Goal: Feedback & Contribution: Leave review/rating

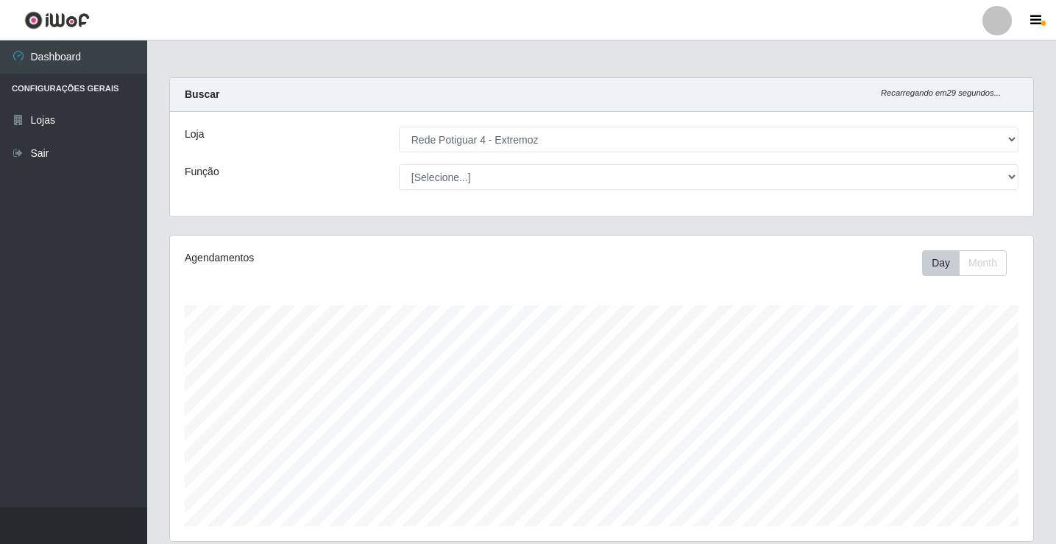
select select "78"
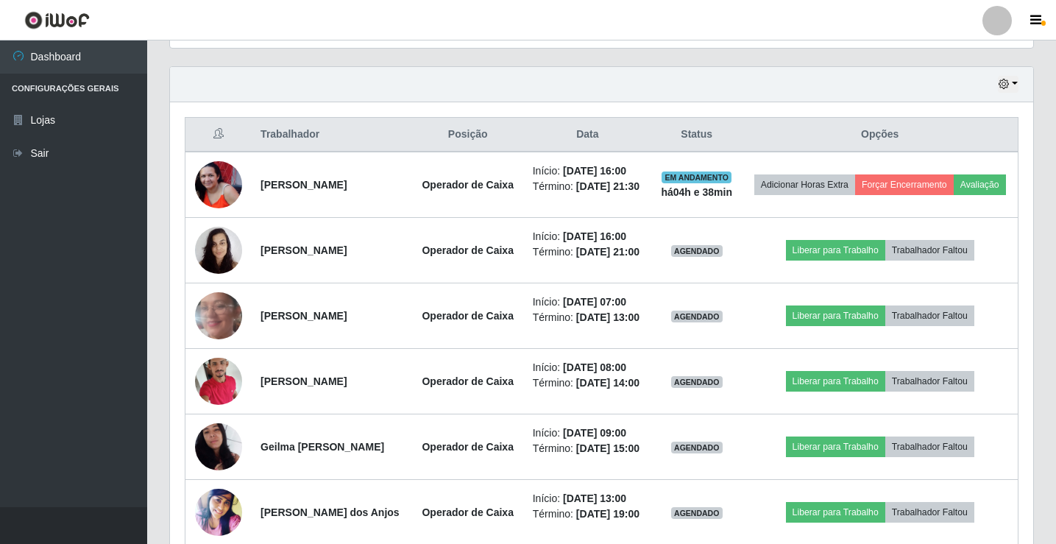
scroll to position [483, 0]
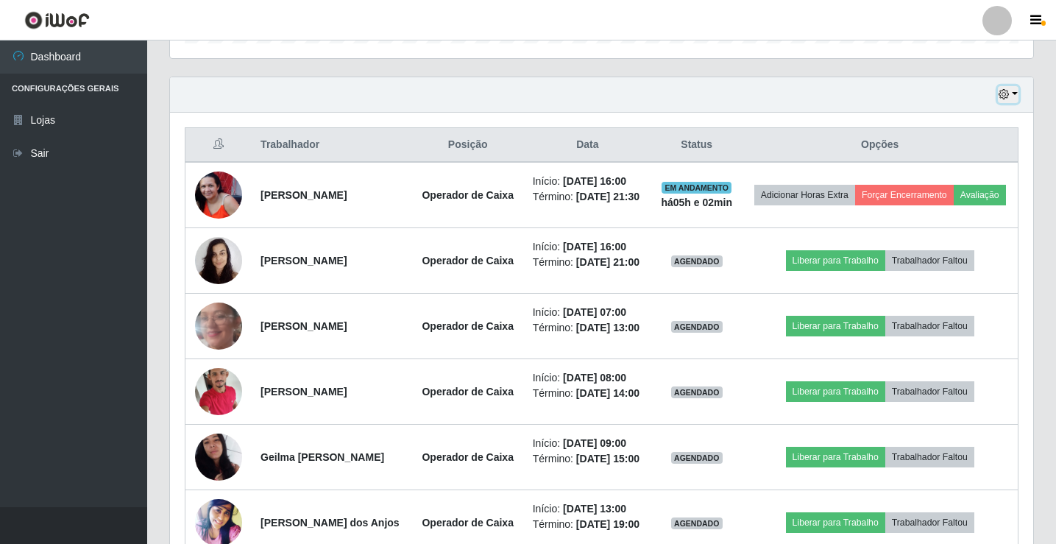
click at [1008, 88] on button "button" at bounding box center [1008, 94] width 21 height 17
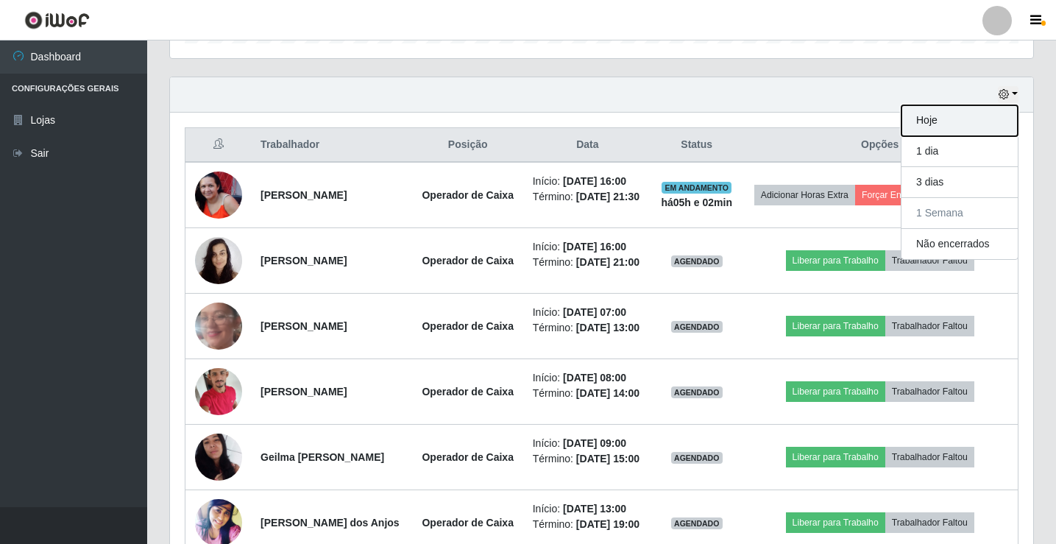
click at [991, 120] on button "Hoje" at bounding box center [960, 120] width 116 height 31
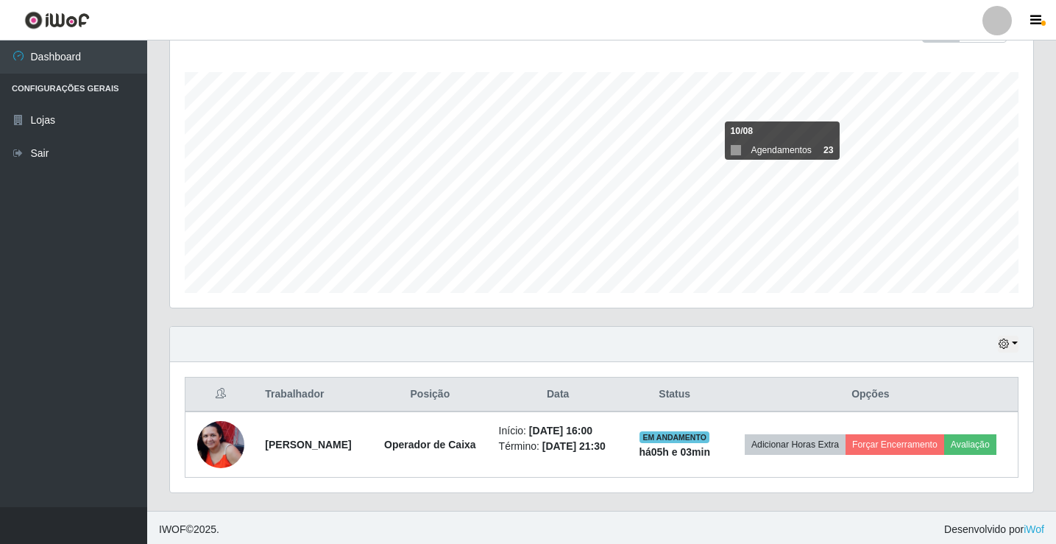
scroll to position [237, 0]
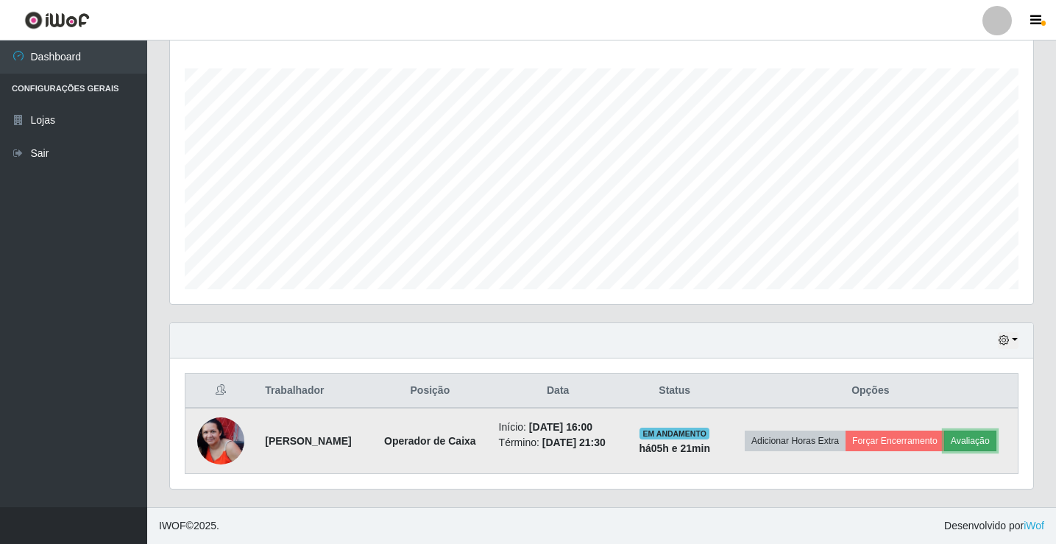
click at [985, 440] on button "Avaliação" at bounding box center [970, 441] width 52 height 21
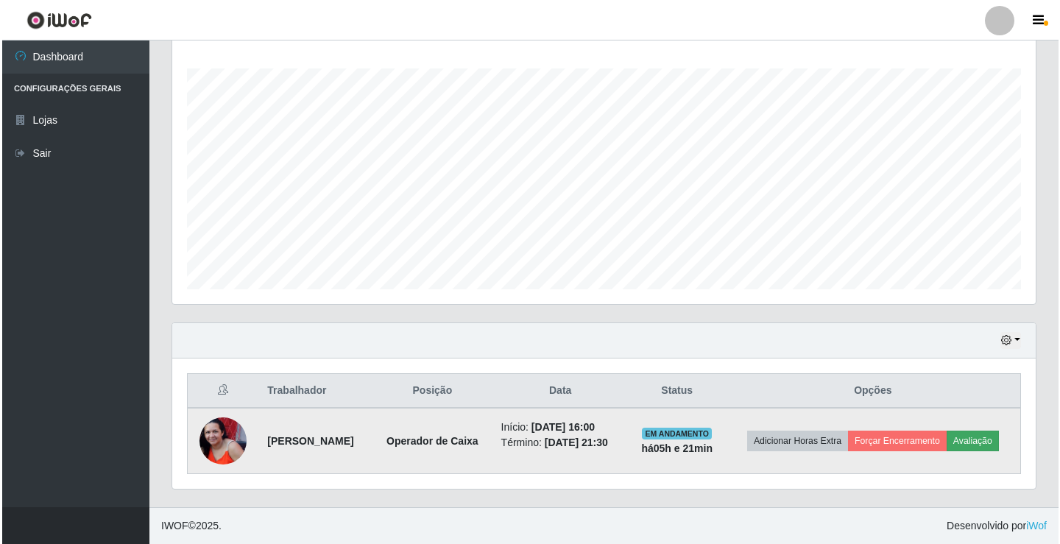
scroll to position [305, 856]
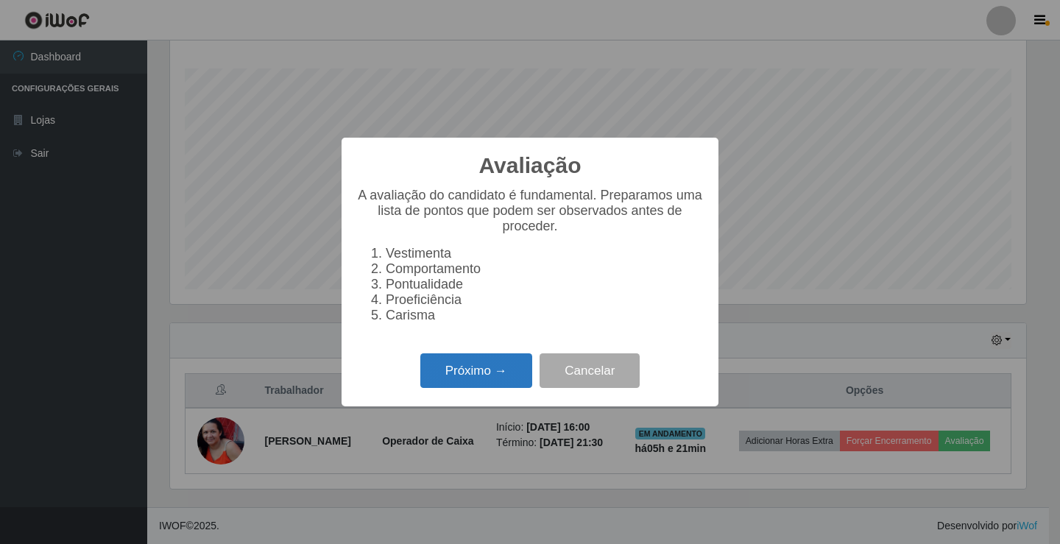
click at [517, 378] on button "Próximo →" at bounding box center [476, 370] width 112 height 35
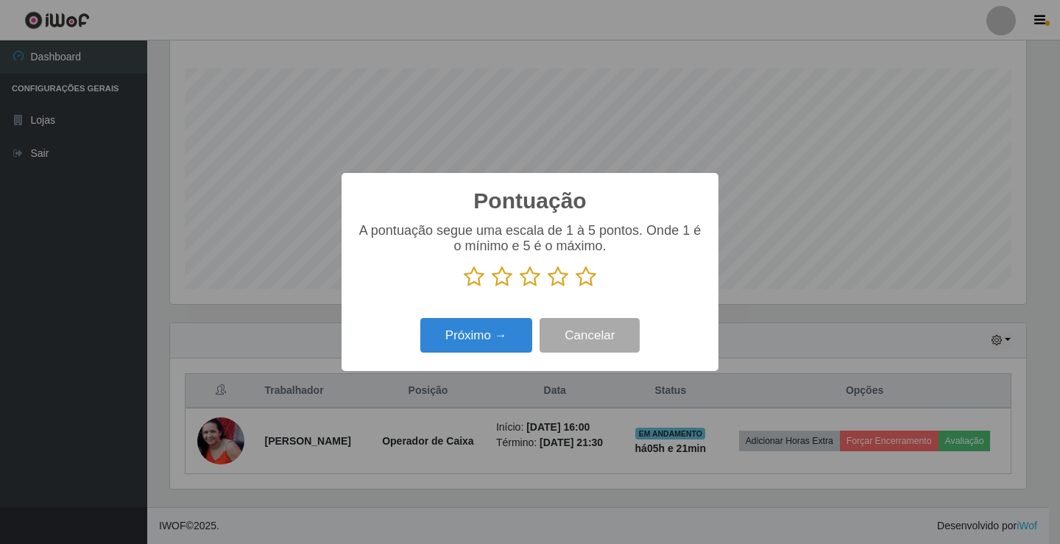
scroll to position [735639, 735088]
click at [585, 281] on icon at bounding box center [586, 277] width 21 height 22
click at [576, 288] on input "radio" at bounding box center [576, 288] width 0 height 0
click at [512, 337] on button "Próximo →" at bounding box center [476, 335] width 112 height 35
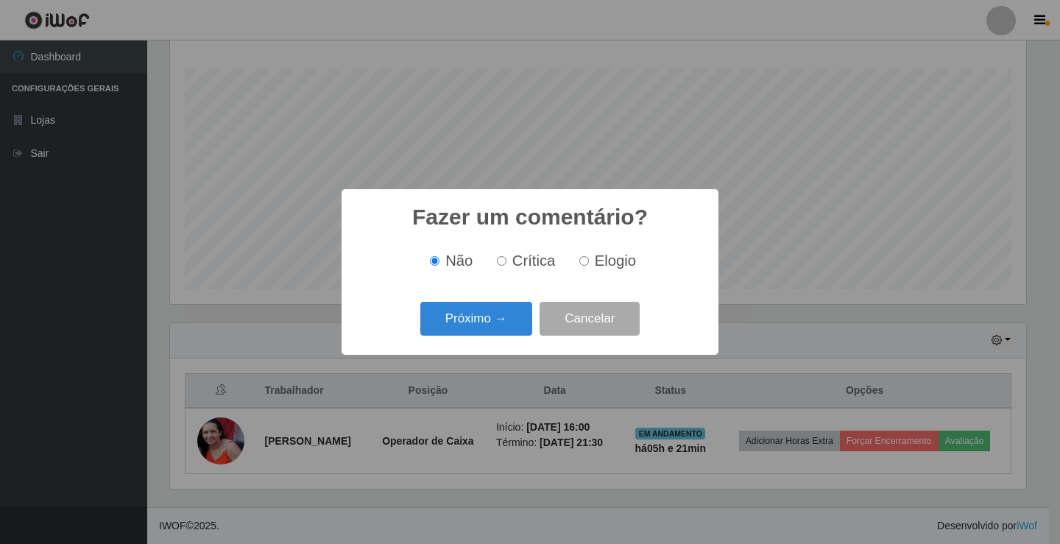
click at [590, 264] on label "Elogio" at bounding box center [604, 260] width 63 height 17
click at [589, 264] on input "Elogio" at bounding box center [584, 261] width 10 height 10
radio input "true"
click at [483, 323] on button "Próximo →" at bounding box center [476, 319] width 112 height 35
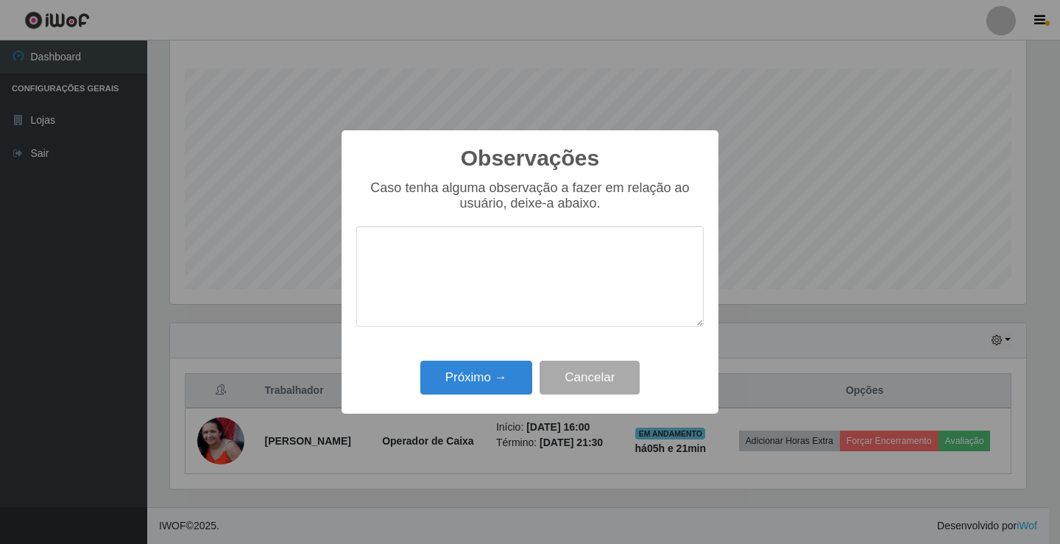
click at [497, 252] on textarea at bounding box center [529, 276] width 347 height 101
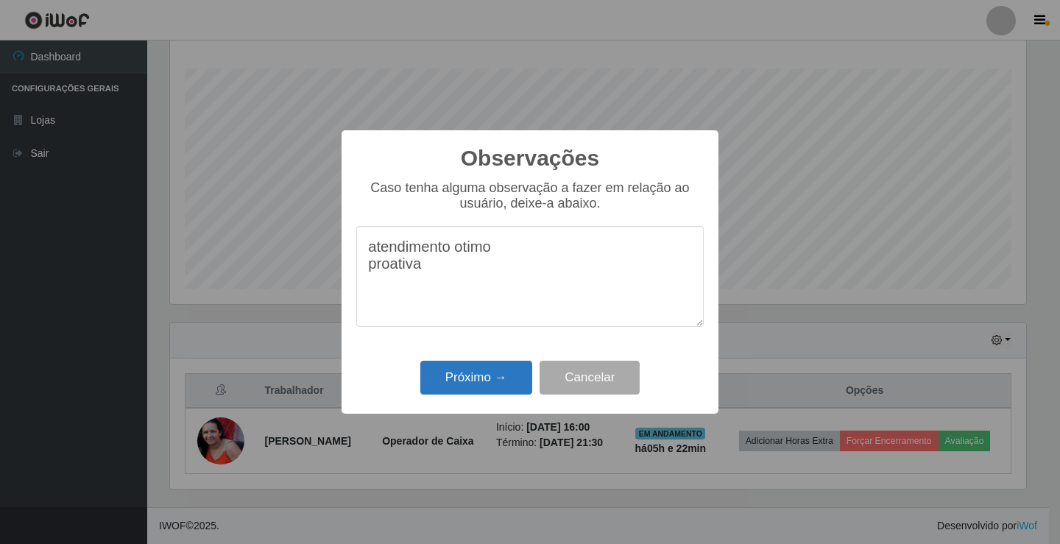
type textarea "atendimento otimo proativa"
click at [511, 386] on button "Próximo →" at bounding box center [476, 378] width 112 height 35
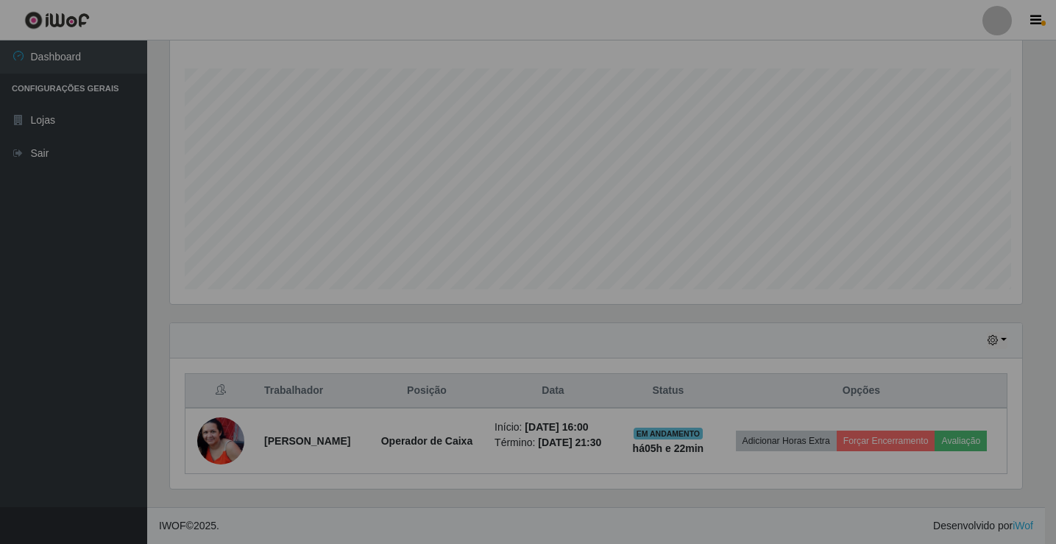
scroll to position [305, 863]
